Goal: Task Accomplishment & Management: Manage account settings

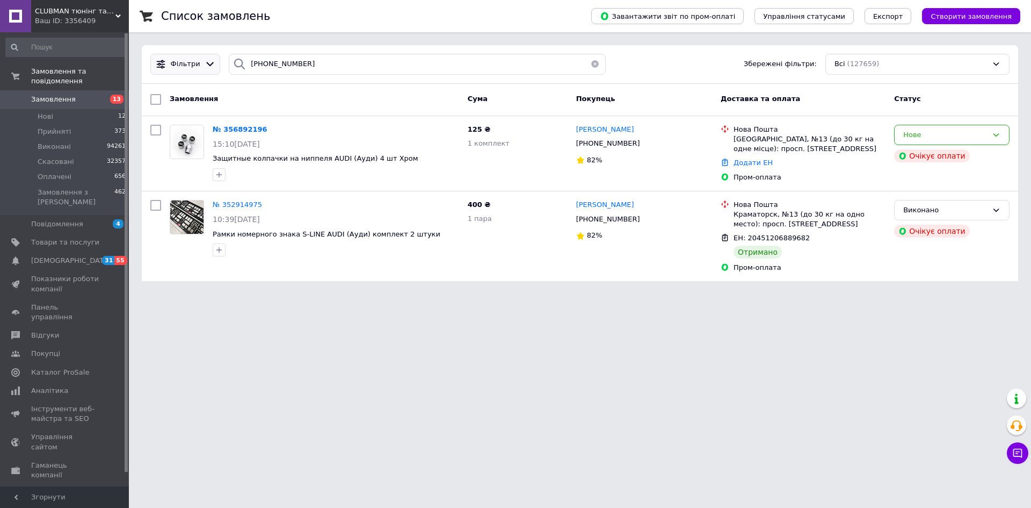
drag, startPoint x: 299, startPoint y: 65, endPoint x: 205, endPoint y: 67, distance: 94.0
click at [205, 67] on div "Фільтри [PHONE_NUMBER] Збережені фільтри: Всі (127659)" at bounding box center [580, 64] width 868 height 21
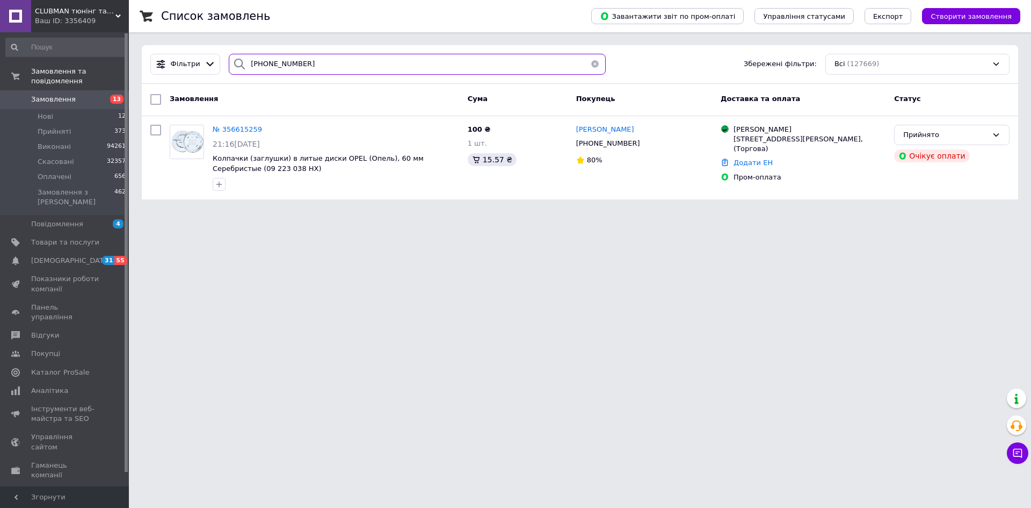
drag, startPoint x: 298, startPoint y: 62, endPoint x: 196, endPoint y: 88, distance: 105.2
click at [196, 88] on div "Фільтри [PHONE_NUMBER] Збережені фільтри: Всі (127669) Замовлення Cума Покупець…" at bounding box center [580, 122] width 876 height 154
paste input "(068) 220-67-8"
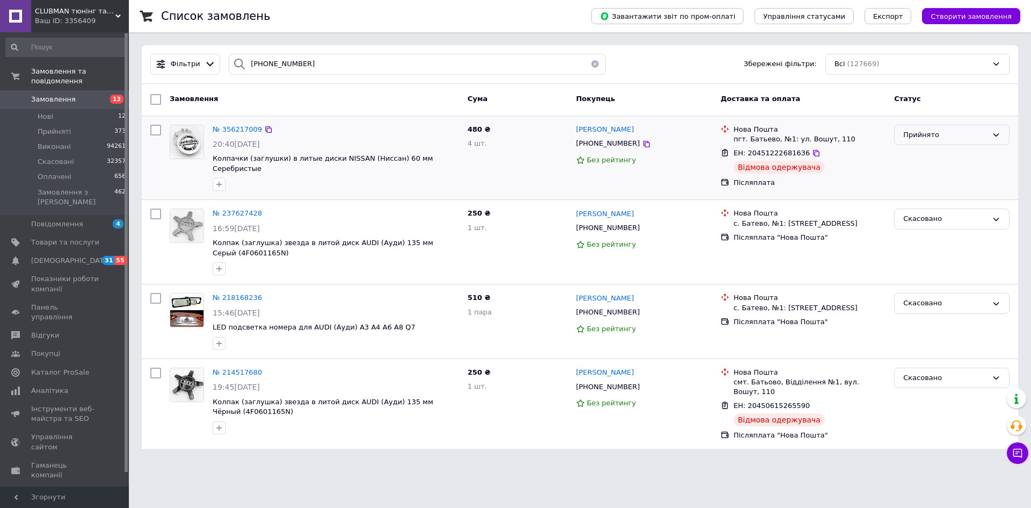
click at [943, 135] on div "Прийнято" at bounding box center [945, 134] width 84 height 11
click at [928, 175] on li "Скасовано" at bounding box center [952, 177] width 114 height 20
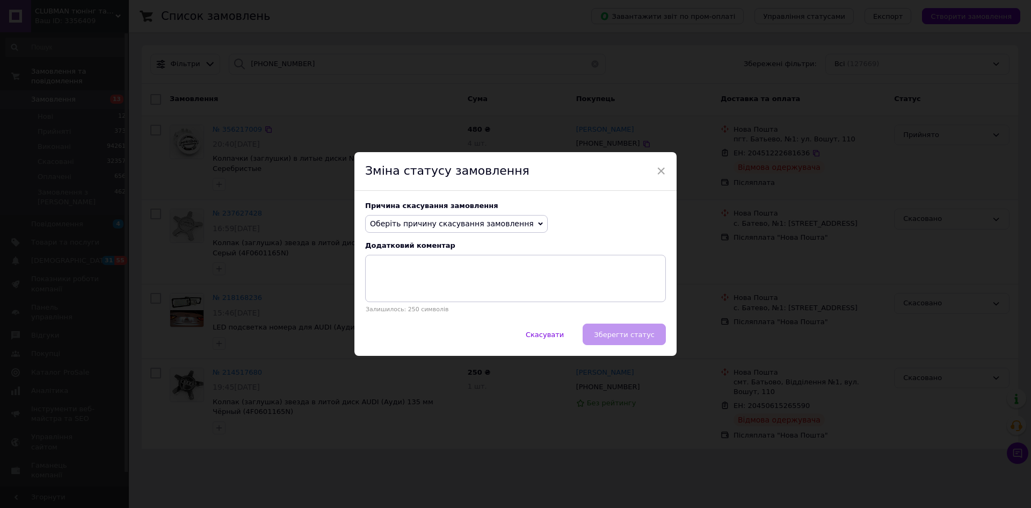
click at [447, 219] on span "Оберіть причину скасування замовлення" at bounding box center [452, 223] width 164 height 9
click at [431, 291] on li "На прохання покупця" at bounding box center [457, 289] width 182 height 15
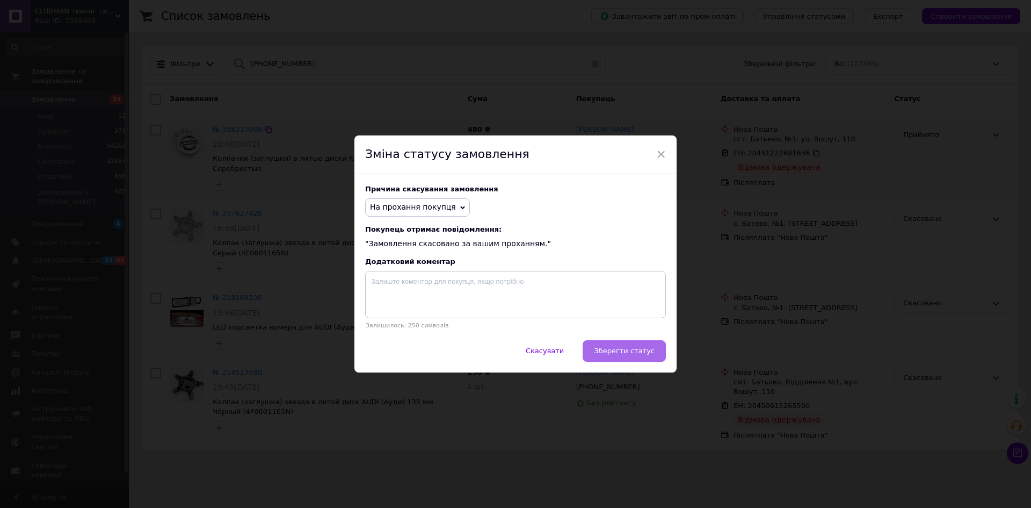
click at [617, 354] on span "Зберегти статус" at bounding box center [624, 350] width 61 height 8
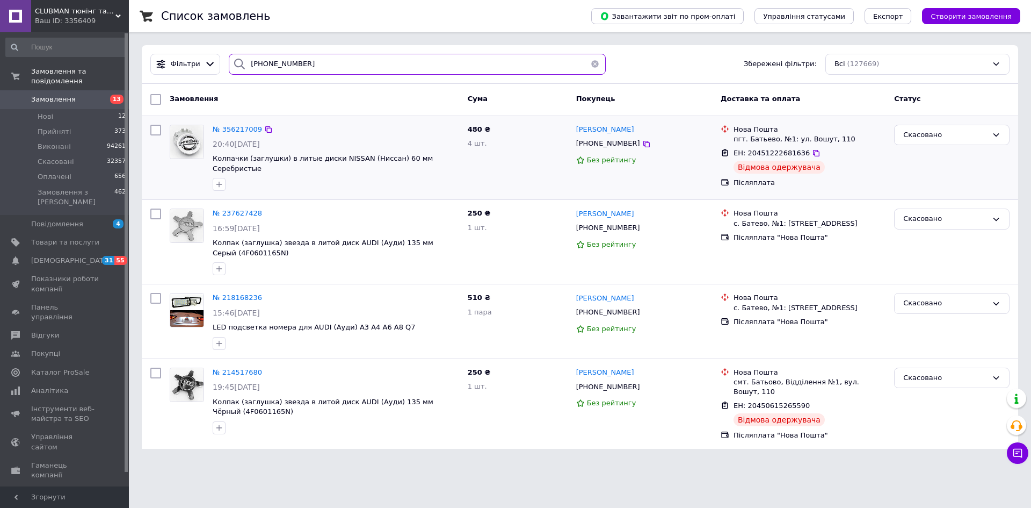
drag, startPoint x: 294, startPoint y: 65, endPoint x: 164, endPoint y: 98, distance: 134.2
click at [164, 98] on div "Фільтри [PHONE_NUMBER] Збережені фільтри: Всі (127669) Замовлення Cума Покупець…" at bounding box center [580, 246] width 876 height 403
paste input "[PHONE_NUMBER]"
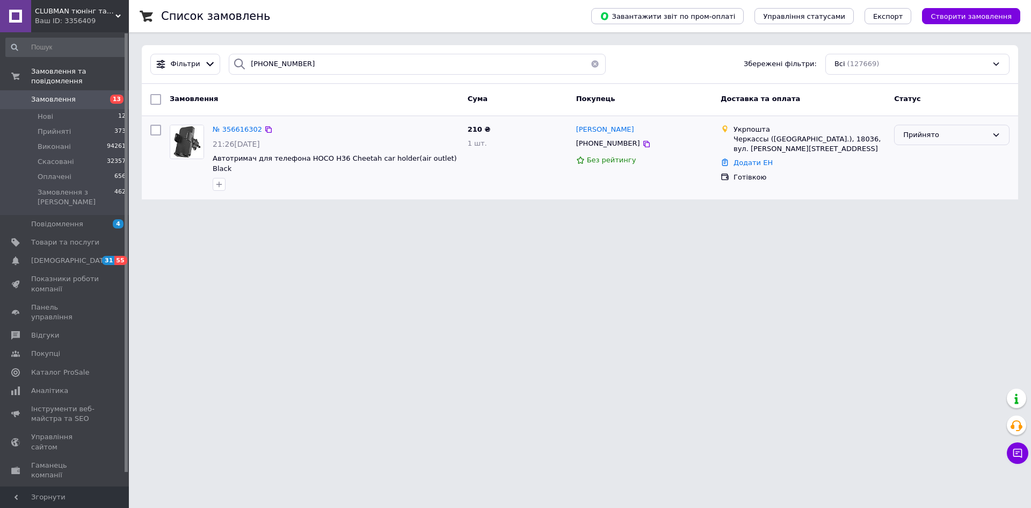
click at [926, 143] on div "Прийнято" at bounding box center [951, 135] width 115 height 21
click at [923, 181] on li "Скасовано" at bounding box center [952, 177] width 114 height 20
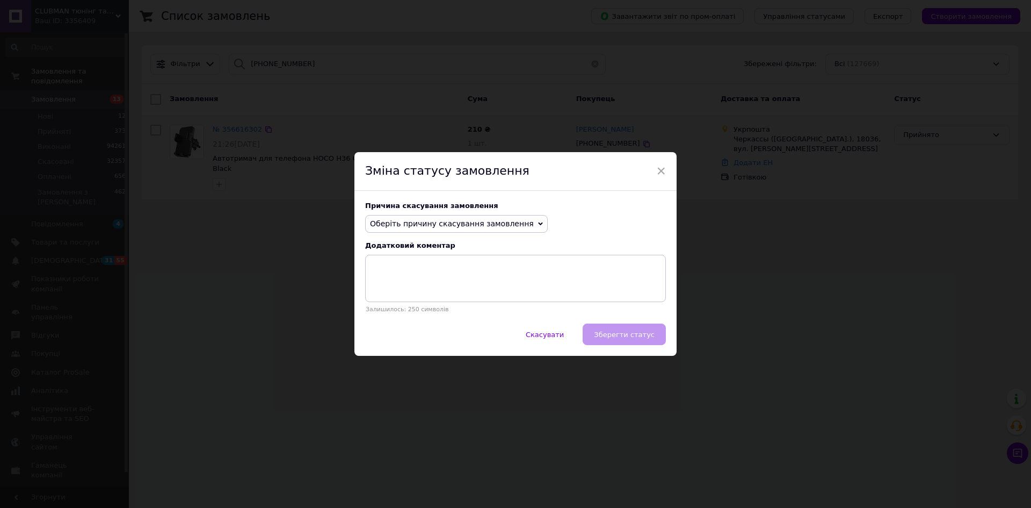
click at [482, 226] on span "Оберіть причину скасування замовлення" at bounding box center [452, 223] width 164 height 9
click at [444, 289] on li "На прохання покупця" at bounding box center [457, 289] width 182 height 15
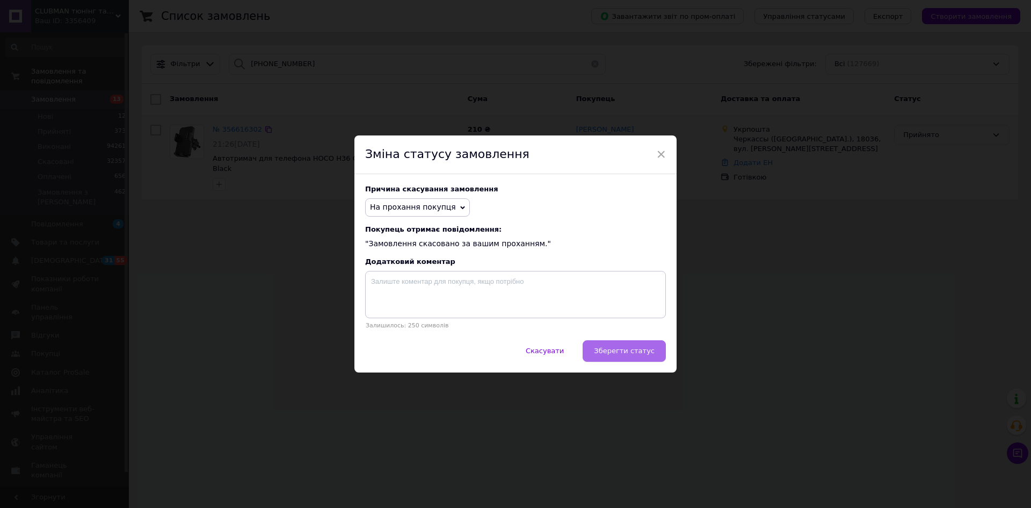
click at [637, 349] on span "Зберегти статус" at bounding box center [624, 350] width 61 height 8
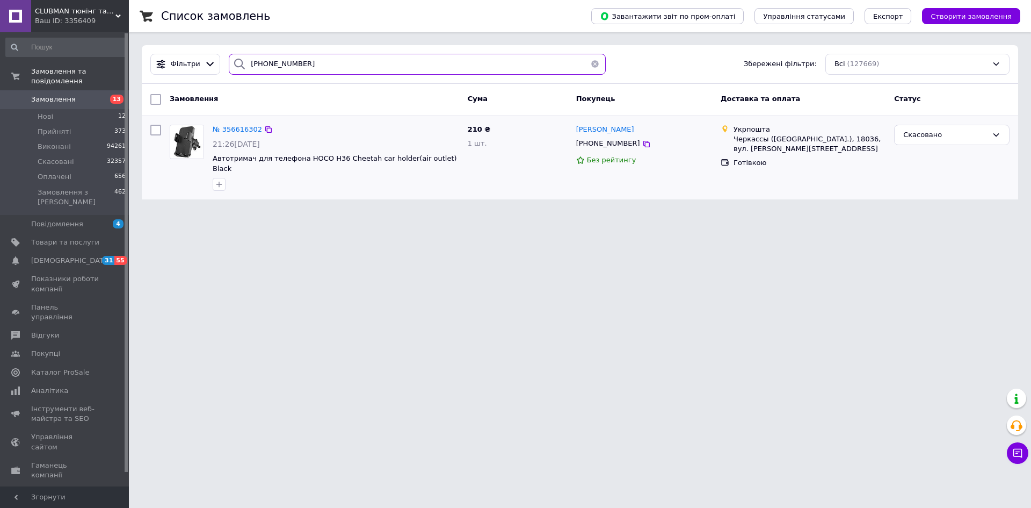
drag, startPoint x: 298, startPoint y: 67, endPoint x: 220, endPoint y: 79, distance: 78.3
click at [220, 79] on div "Фільтри [PHONE_NUMBER] Збережені фільтри: Всі (127669)" at bounding box center [580, 64] width 876 height 39
paste input "[PHONE_NUMBER]"
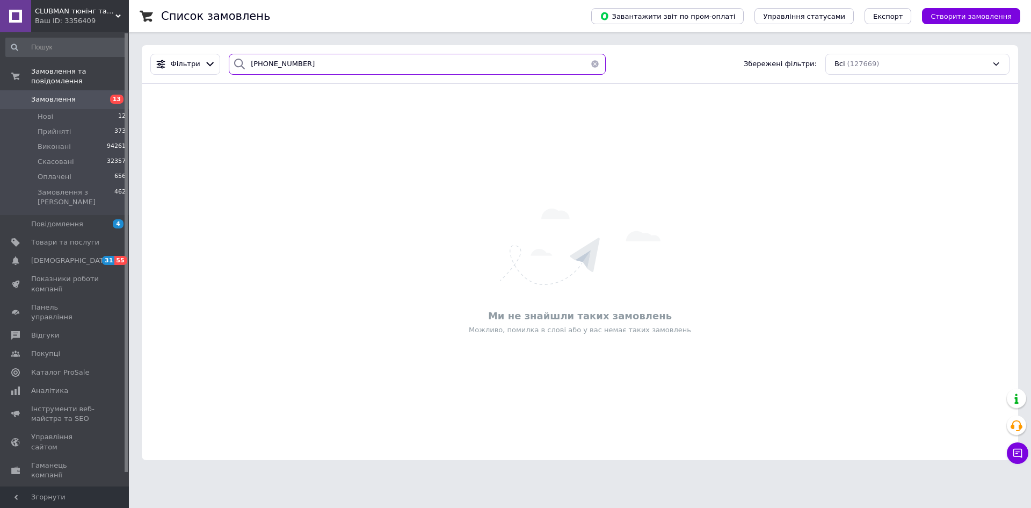
drag, startPoint x: 279, startPoint y: 67, endPoint x: 204, endPoint y: 80, distance: 76.9
click at [204, 80] on div "Фільтри [PHONE_NUMBER] Збережені фільтри: Всі (127669)" at bounding box center [580, 64] width 876 height 39
paste input "7) [PHONE_NUMBER]"
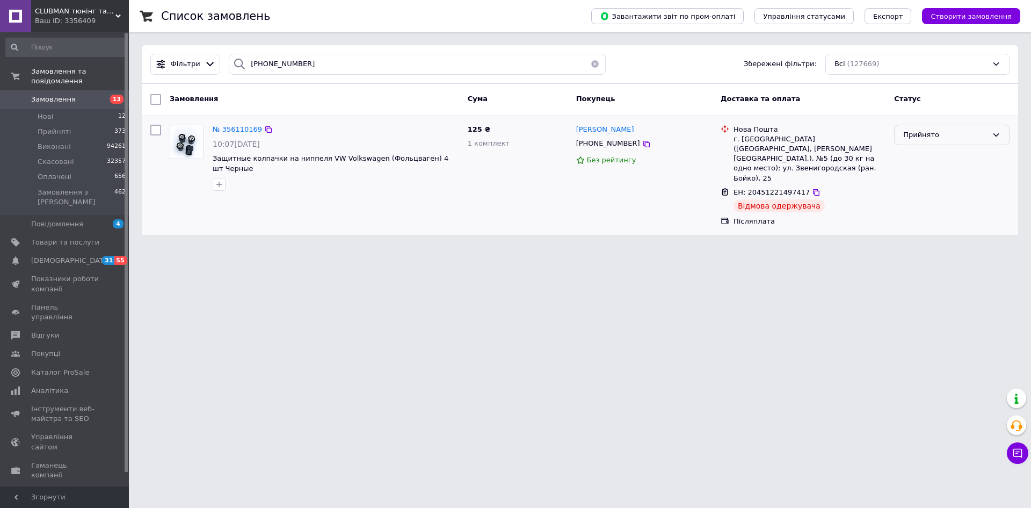
click at [921, 136] on div "Прийнято" at bounding box center [945, 134] width 84 height 11
click at [926, 173] on li "Скасовано" at bounding box center [952, 177] width 114 height 20
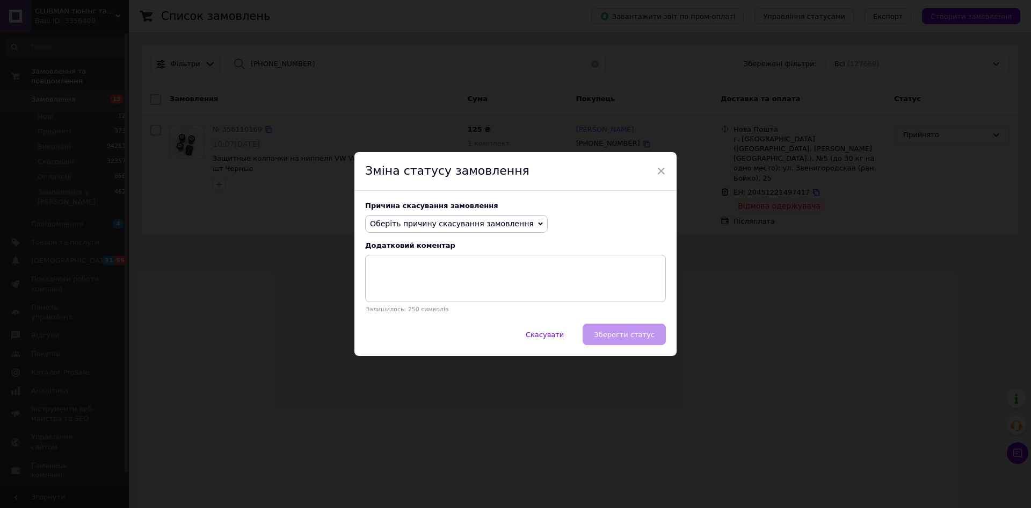
click at [398, 224] on span "Оберіть причину скасування замовлення" at bounding box center [452, 223] width 164 height 9
click at [415, 292] on li "На прохання покупця" at bounding box center [457, 289] width 182 height 15
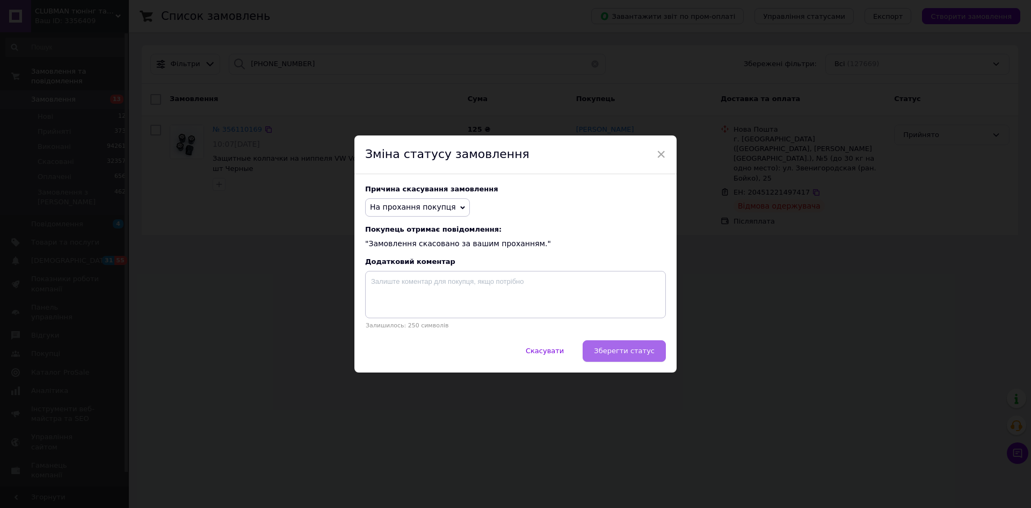
click at [612, 350] on span "Зберегти статус" at bounding box center [624, 350] width 61 height 8
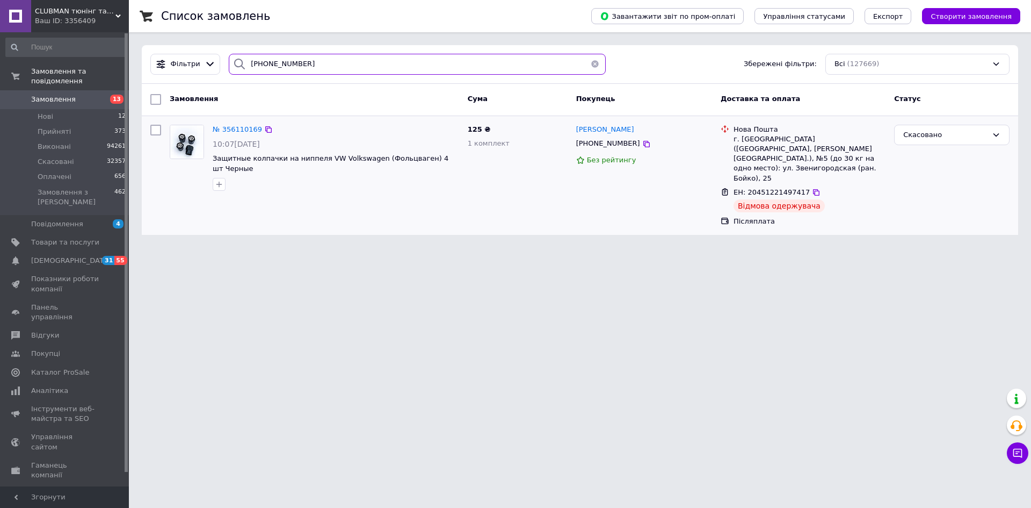
drag, startPoint x: 313, startPoint y: 61, endPoint x: 205, endPoint y: 84, distance: 110.5
click at [205, 84] on div "Фільтри [PHONE_NUMBER] Збережені фільтри: Всі (127669) Замовлення Cума Покупець…" at bounding box center [580, 140] width 876 height 190
paste input "097) [PHONE_NUMBER]"
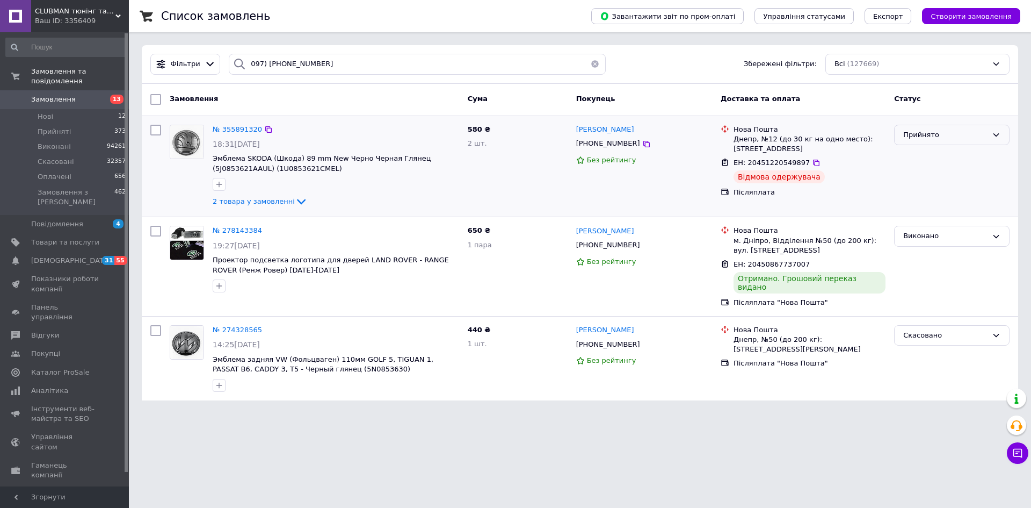
click at [936, 136] on div "Прийнято" at bounding box center [945, 134] width 84 height 11
click at [936, 174] on li "Скасовано" at bounding box center [952, 177] width 114 height 20
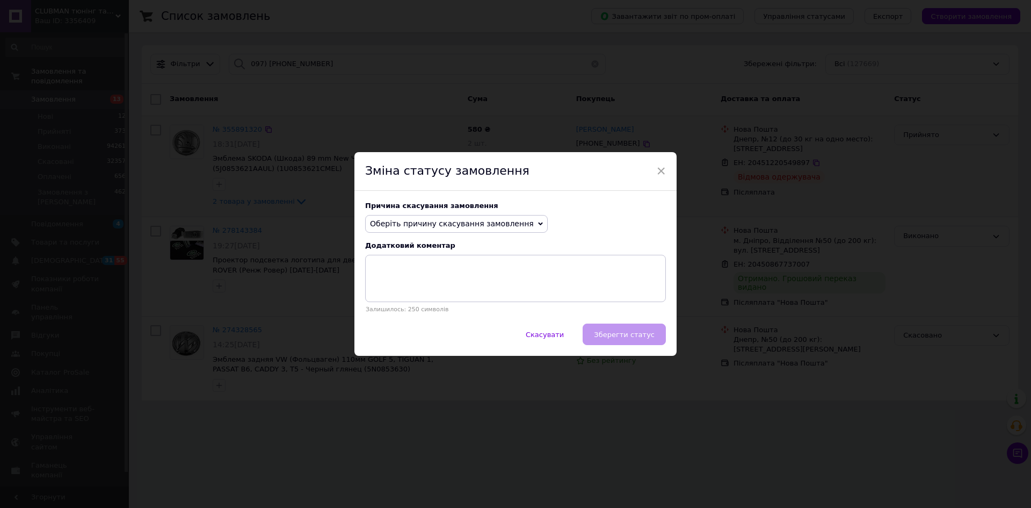
click at [415, 227] on span "Оберіть причину скасування замовлення" at bounding box center [452, 223] width 164 height 9
click at [430, 291] on li "На прохання покупця" at bounding box center [457, 289] width 182 height 15
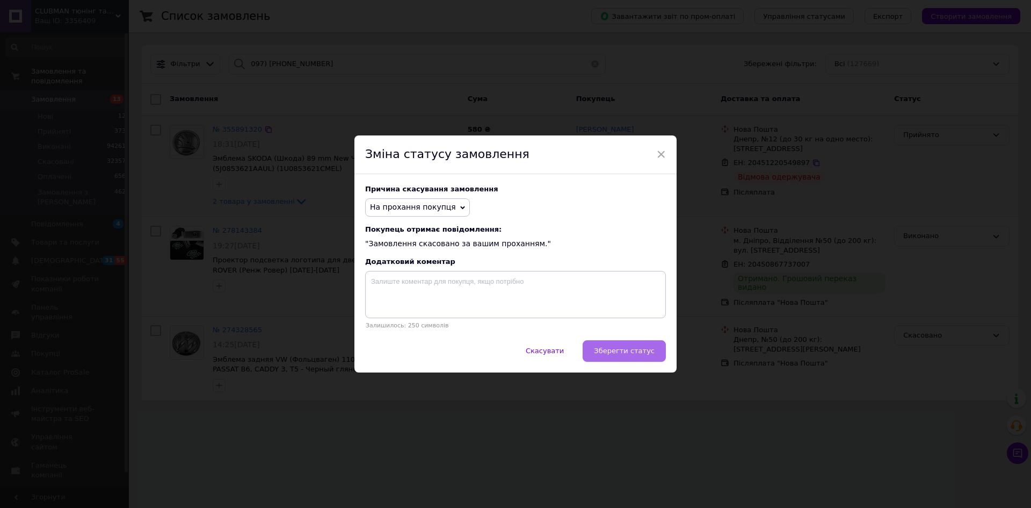
click at [618, 351] on span "Зберегти статус" at bounding box center [624, 350] width 61 height 8
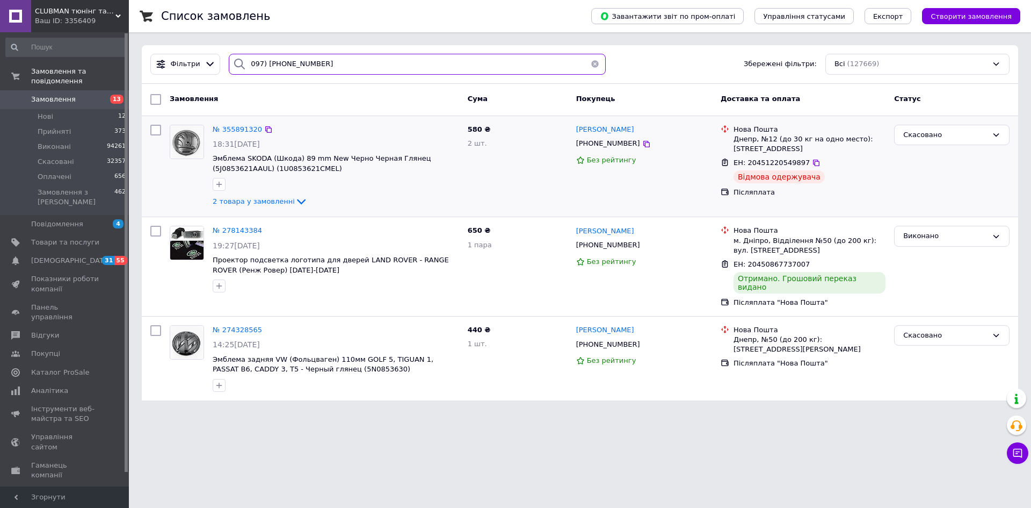
drag, startPoint x: 318, startPoint y: 62, endPoint x: 198, endPoint y: 88, distance: 123.6
click at [198, 88] on div "Фільтри 097) [PHONE_NUMBER] Збережені фільтри: Всі (127669) Замовлення Cума Пок…" at bounding box center [580, 222] width 876 height 355
paste input "(066) 803-22-8"
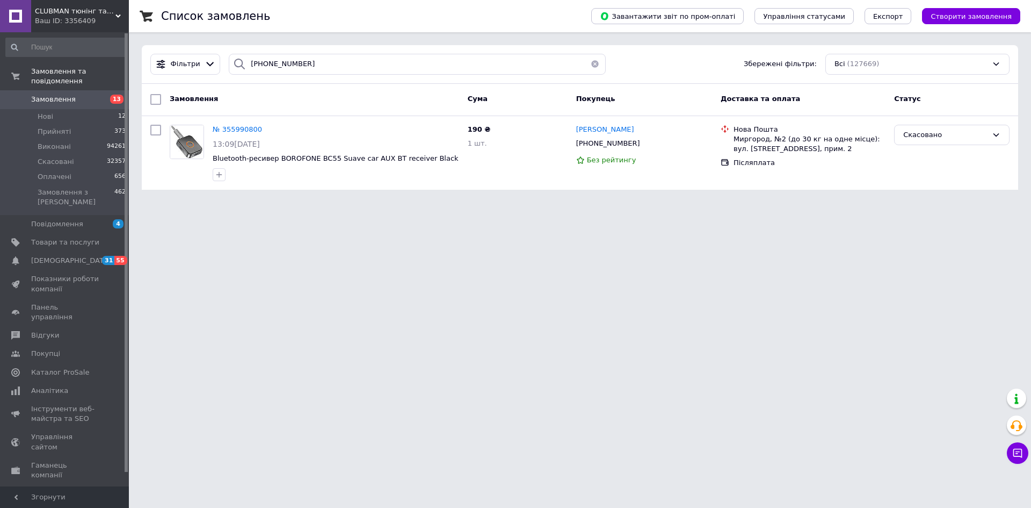
click at [963, 141] on div "Скасовано" at bounding box center [951, 135] width 115 height 21
drag, startPoint x: 492, startPoint y: 294, endPoint x: 484, endPoint y: 291, distance: 9.4
click at [486, 202] on html "CLUBMAN тюнінг та автоаксесуари Ваш ID: 3356409 Сайт CLUBMAN тюнінг та автоаксе…" at bounding box center [515, 101] width 1031 height 202
drag, startPoint x: 308, startPoint y: 66, endPoint x: 212, endPoint y: 79, distance: 97.7
click at [212, 79] on div "Фільтри [PHONE_NUMBER] Збережені фільтри: Всі (127669)" at bounding box center [580, 64] width 876 height 39
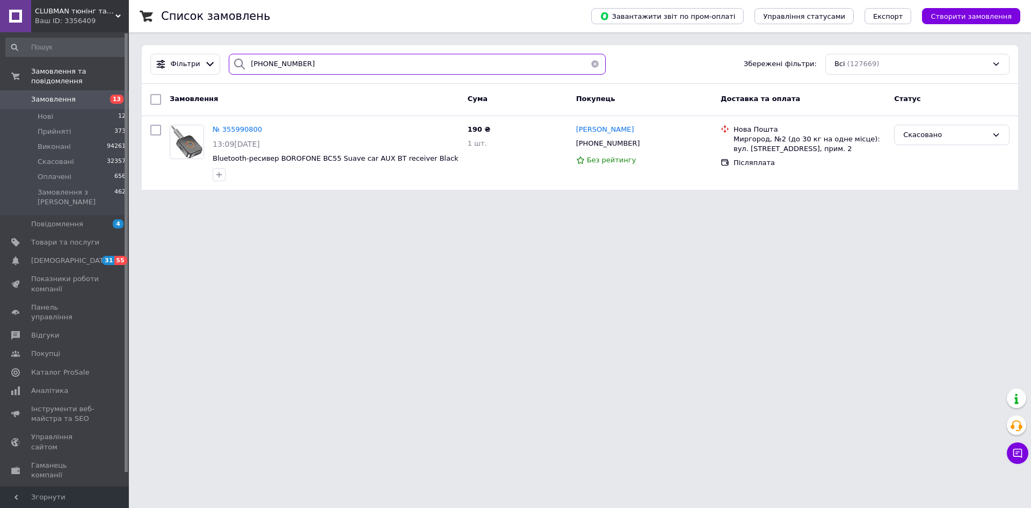
paste input "8) [PHONE_NUMBER]"
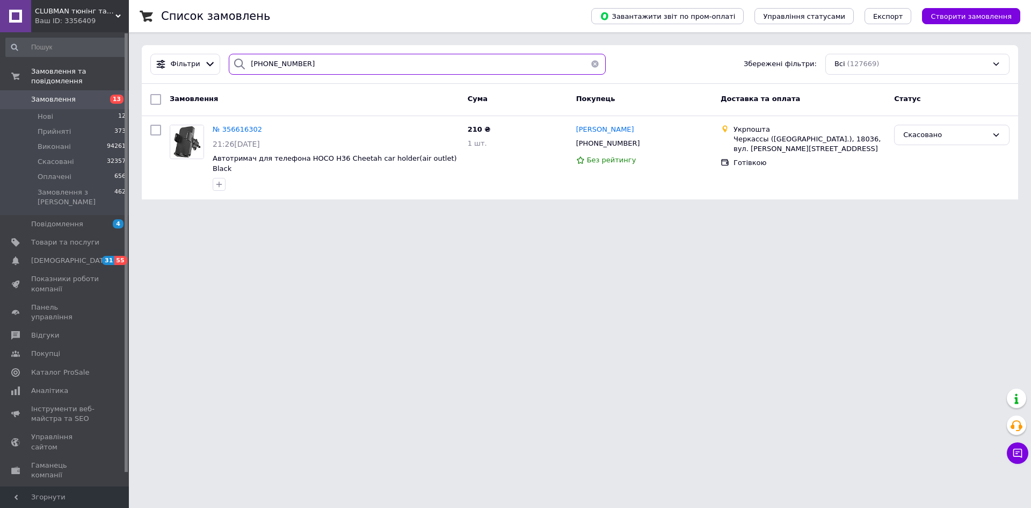
drag, startPoint x: 321, startPoint y: 58, endPoint x: 205, endPoint y: 95, distance: 121.1
click at [205, 95] on div "Фільтри [PHONE_NUMBER] Збережені фільтри: Всі (127669) Замовлення Cума Покупець…" at bounding box center [580, 122] width 876 height 154
paste input "98) [PHONE_NUMBER]"
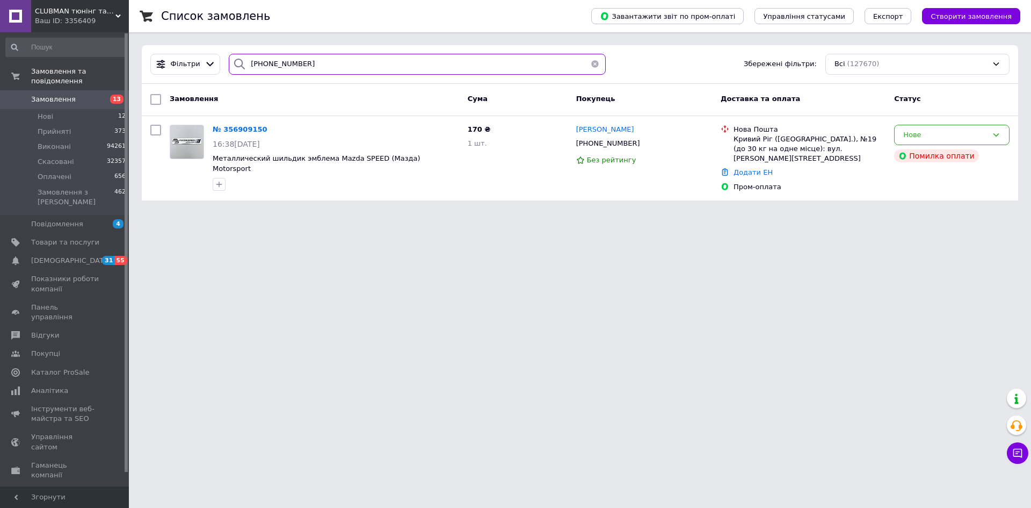
type input "[PHONE_NUMBER]"
drag, startPoint x: 321, startPoint y: 67, endPoint x: 221, endPoint y: 68, distance: 99.4
click at [224, 68] on div "[PHONE_NUMBER]" at bounding box center [417, 64] width 386 height 21
